Goal: Task Accomplishment & Management: Manage account settings

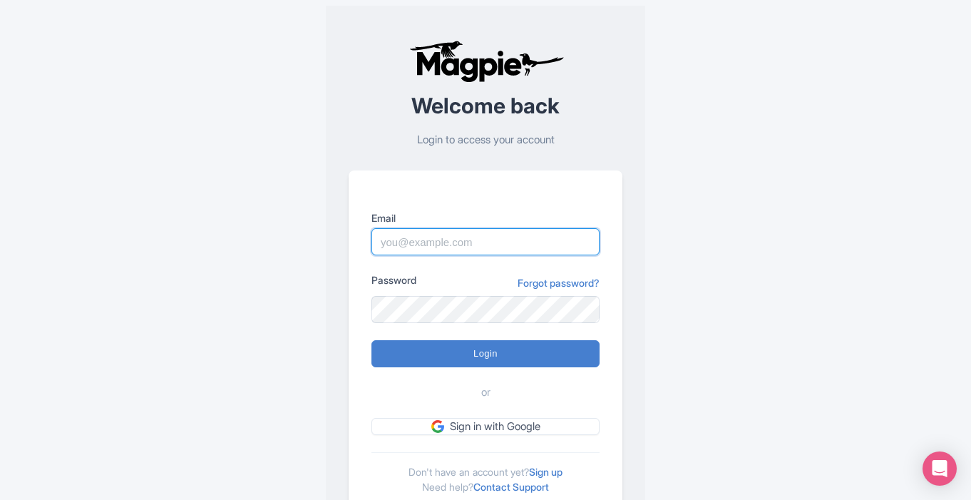
click at [476, 237] on input "Email" at bounding box center [485, 241] width 228 height 27
type input "jordan"
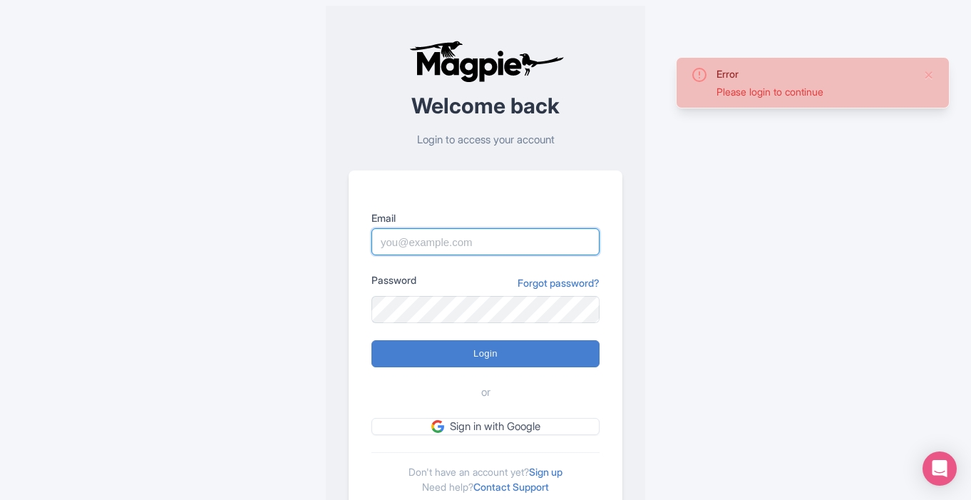
click at [513, 242] on input "Email" at bounding box center [485, 241] width 228 height 27
type input "[EMAIL_ADDRESS][DOMAIN_NAME]"
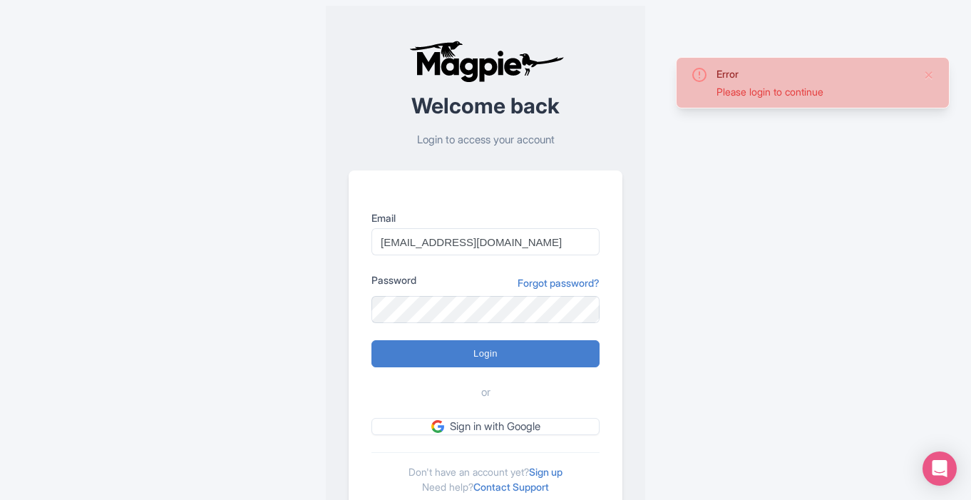
type input "Logging in..."
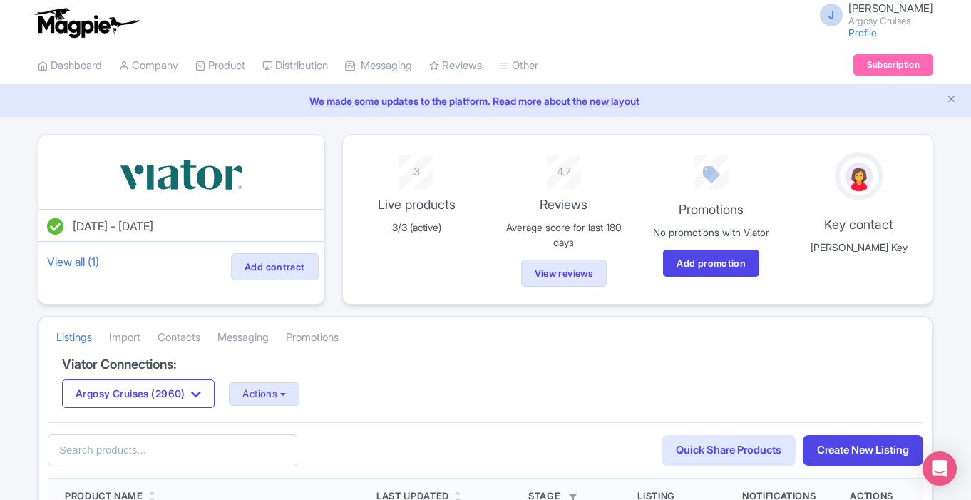
scroll to position [239, 0]
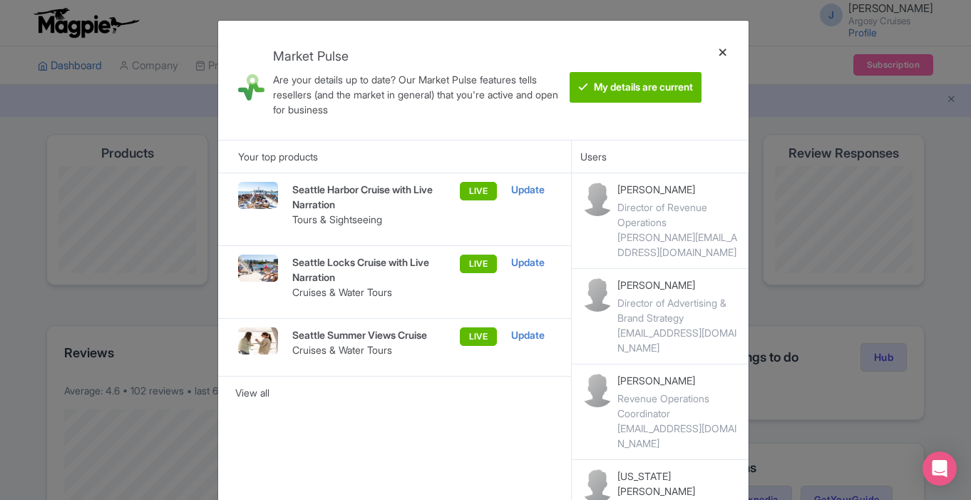
click at [722, 51] on div at bounding box center [722, 80] width 34 height 96
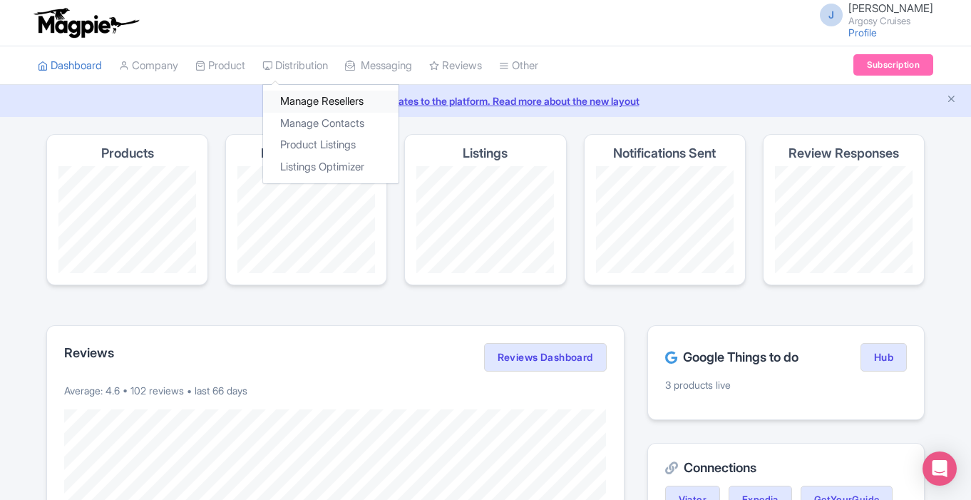
click at [316, 96] on link "Manage Resellers" at bounding box center [330, 102] width 135 height 22
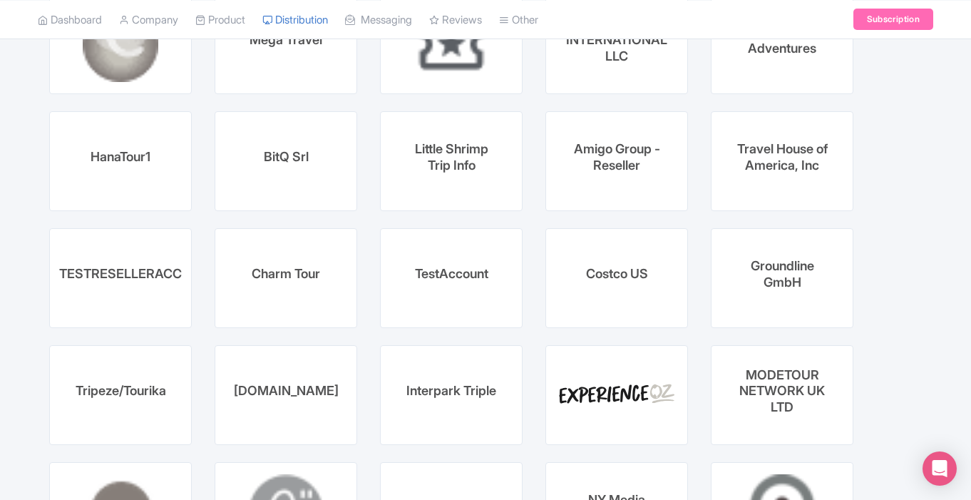
scroll to position [5673, 0]
